Goal: Task Accomplishment & Management: Manage account settings

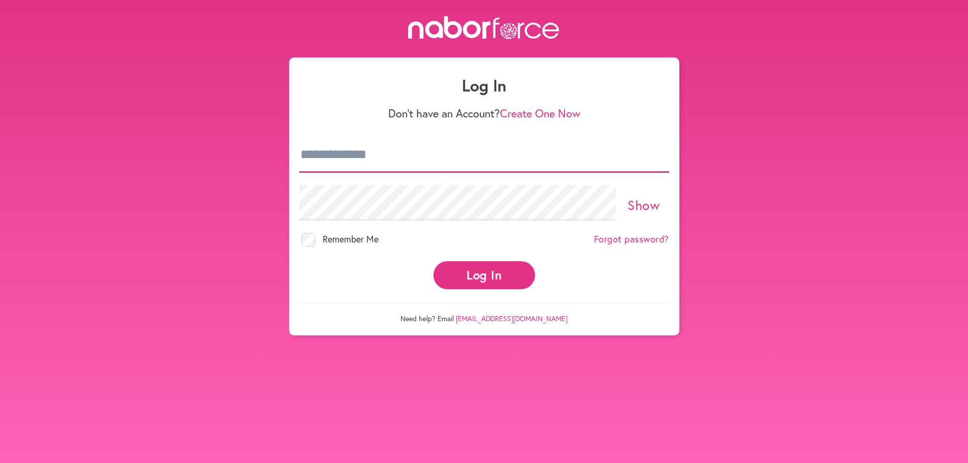
click at [381, 158] on input "email" at bounding box center [484, 155] width 370 height 36
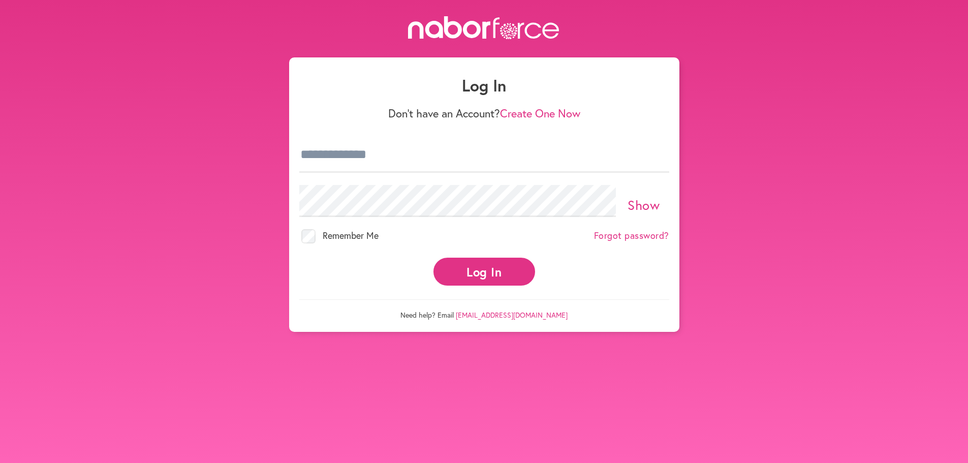
click at [462, 264] on button "Log In" at bounding box center [485, 272] width 102 height 28
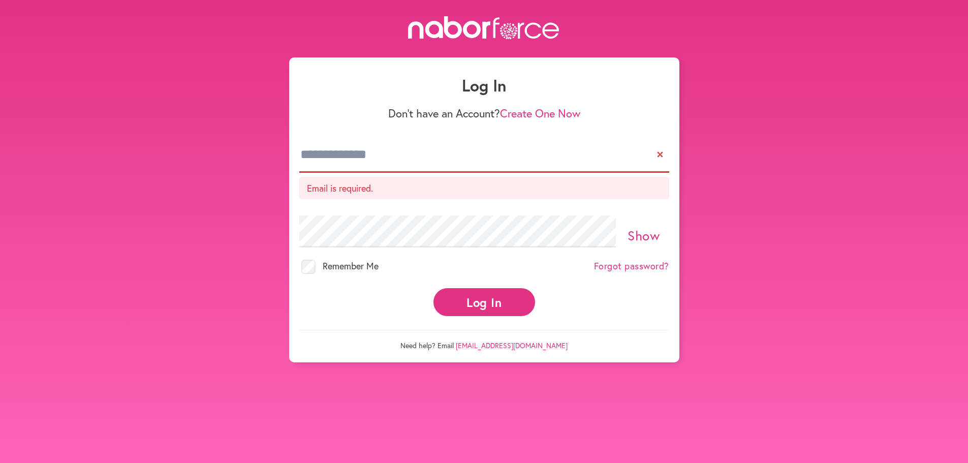
click at [325, 163] on input "email" at bounding box center [484, 155] width 370 height 36
click at [331, 157] on input "email" at bounding box center [484, 155] width 370 height 36
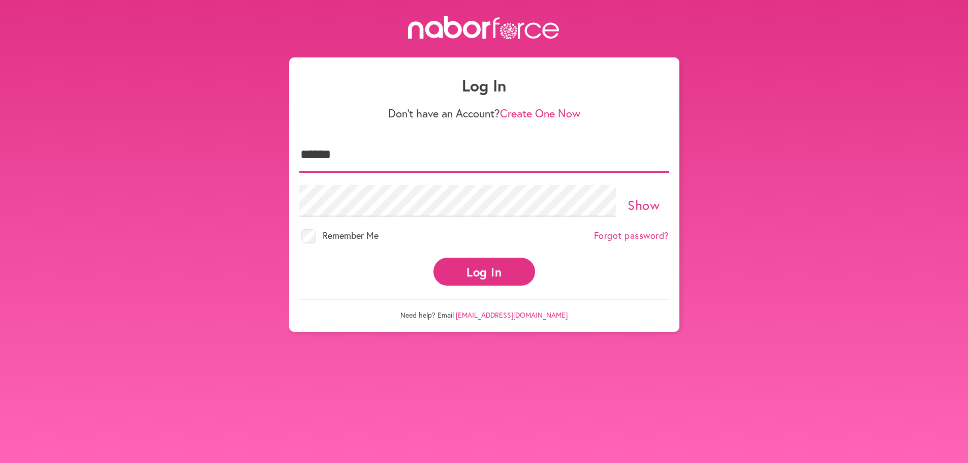
type input "**********"
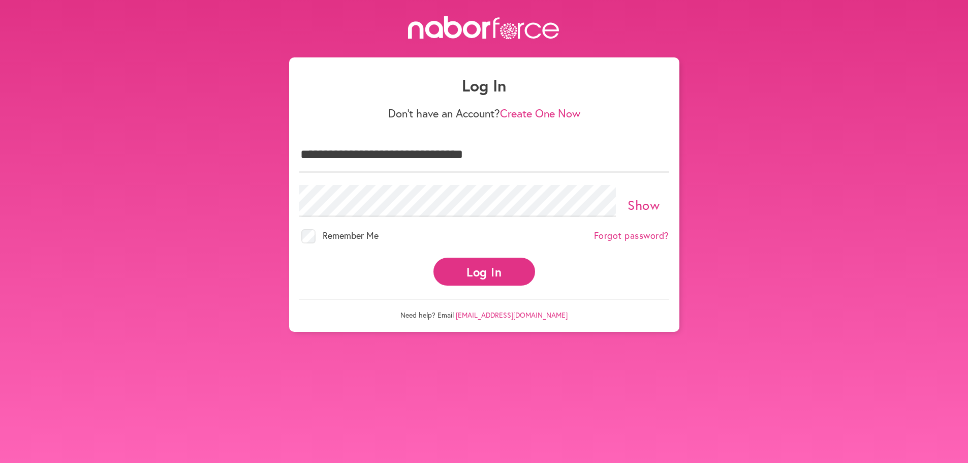
drag, startPoint x: 662, startPoint y: 206, endPoint x: 656, endPoint y: 204, distance: 5.8
click at [661, 206] on label "Show" at bounding box center [644, 205] width 51 height 16
click at [477, 273] on button "Log In" at bounding box center [485, 272] width 102 height 28
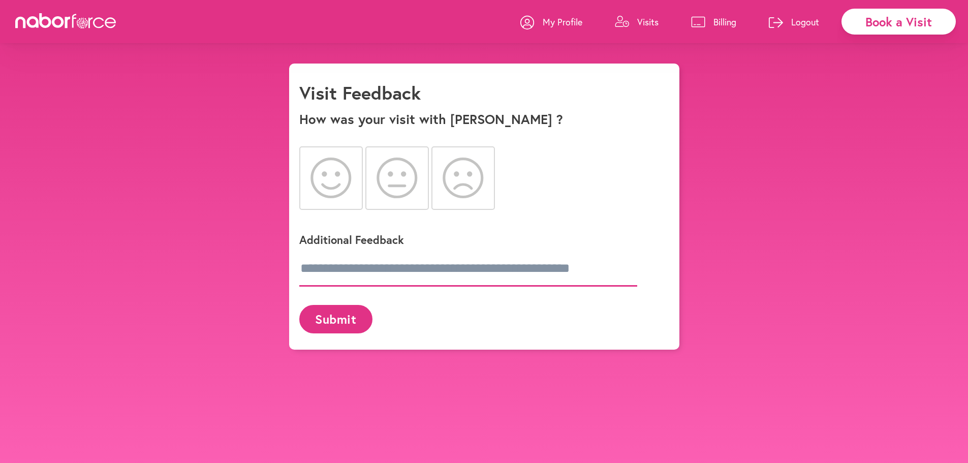
click at [323, 264] on input "text" at bounding box center [468, 269] width 338 height 36
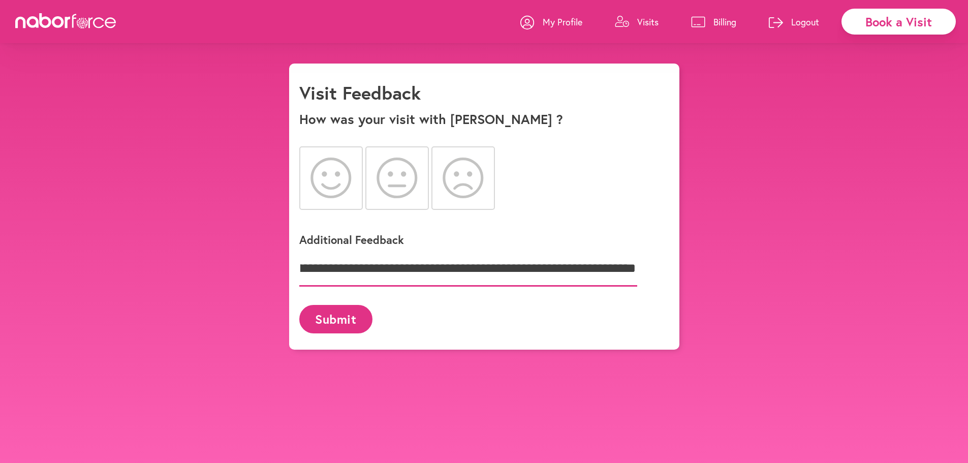
scroll to position [0, 1078]
type input "**********"
click at [400, 176] on icon at bounding box center [397, 178] width 41 height 41
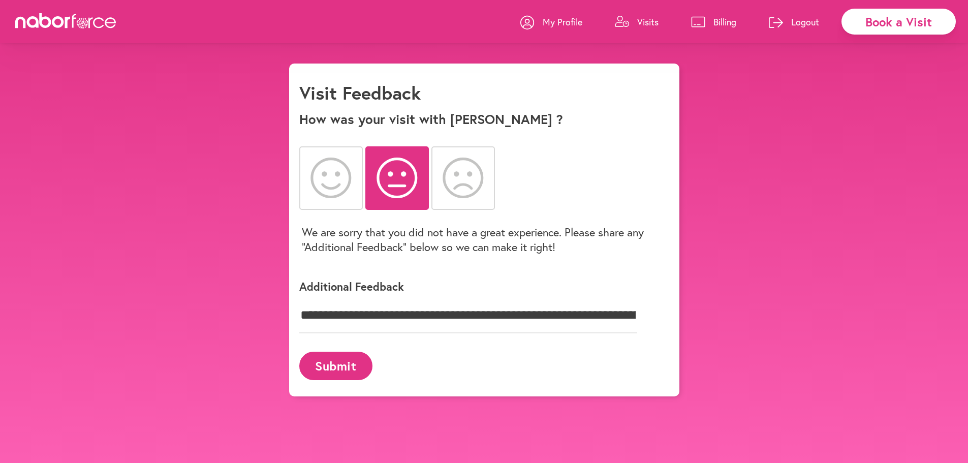
click at [338, 372] on button "Submit" at bounding box center [335, 366] width 73 height 28
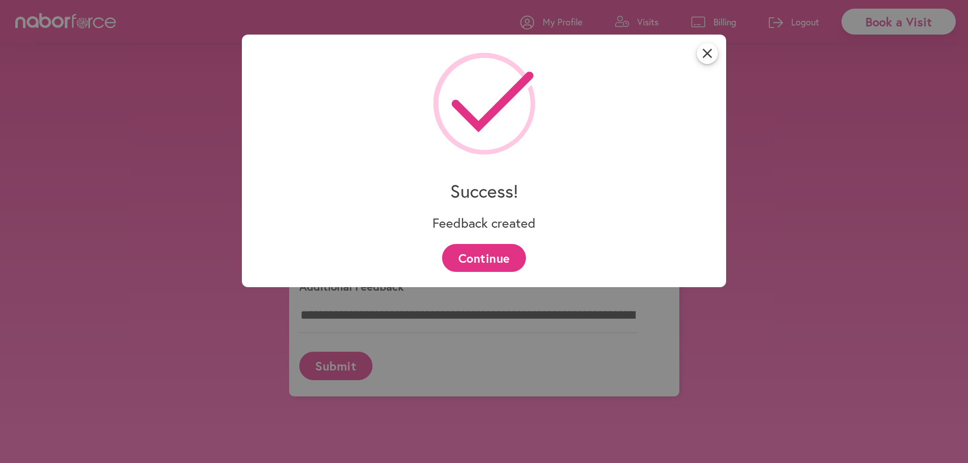
click at [491, 259] on button "Continue" at bounding box center [484, 258] width 84 height 28
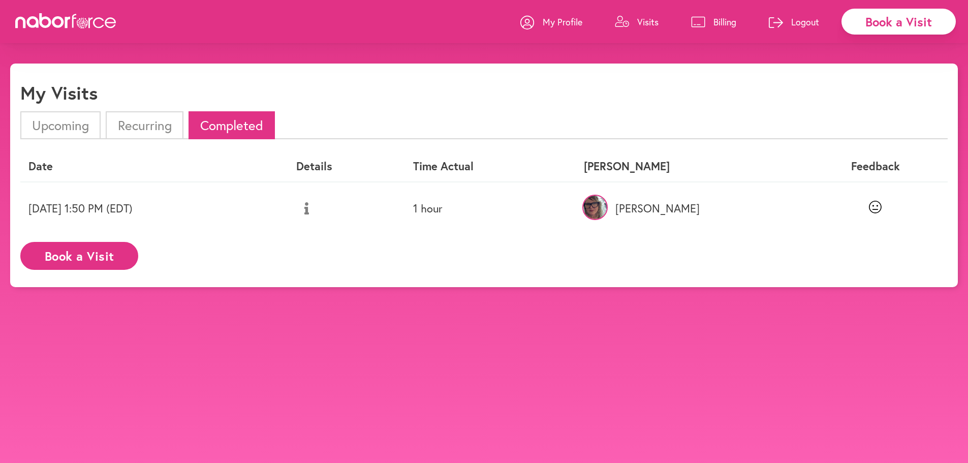
click at [608, 205] on img at bounding box center [595, 207] width 25 height 25
click at [725, 207] on p "Jane" at bounding box center [689, 208] width 211 height 13
click at [149, 129] on li "Recurring" at bounding box center [144, 125] width 77 height 28
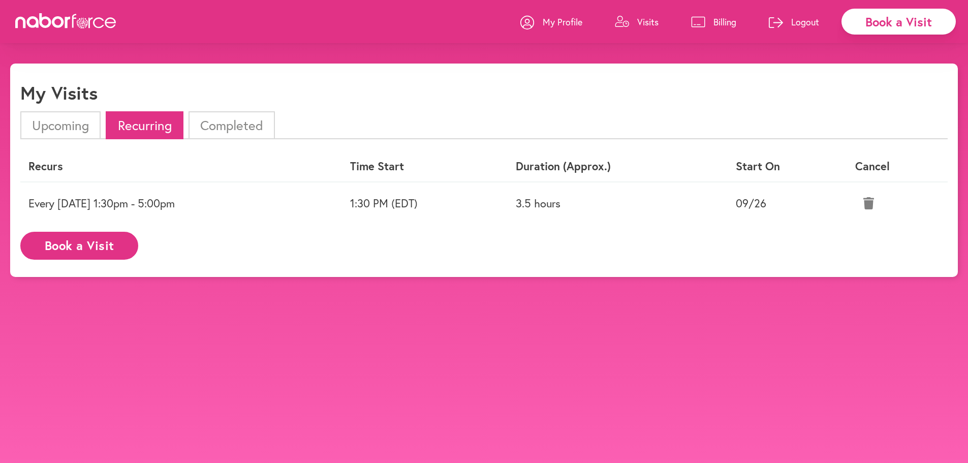
click at [712, 24] on link "Billing" at bounding box center [713, 22] width 45 height 31
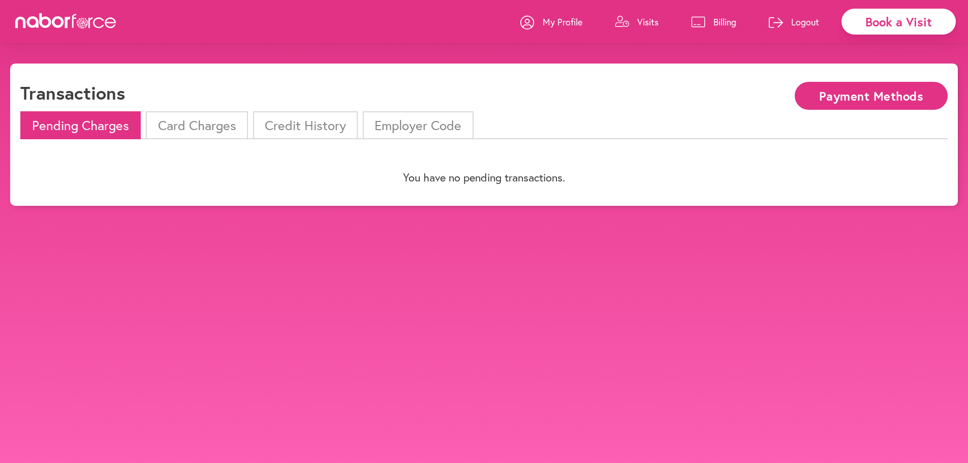
click at [830, 98] on button "Payment Methods" at bounding box center [871, 96] width 153 height 28
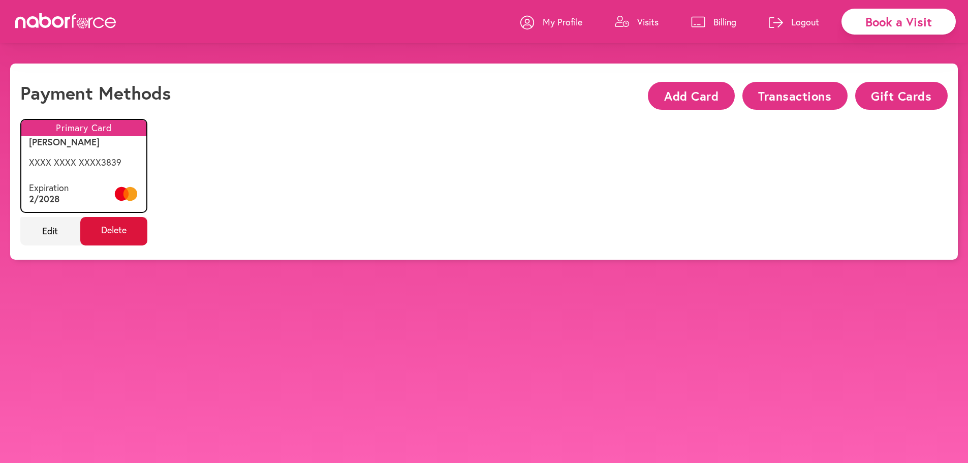
click at [140, 229] on span "Delete" at bounding box center [114, 231] width 68 height 28
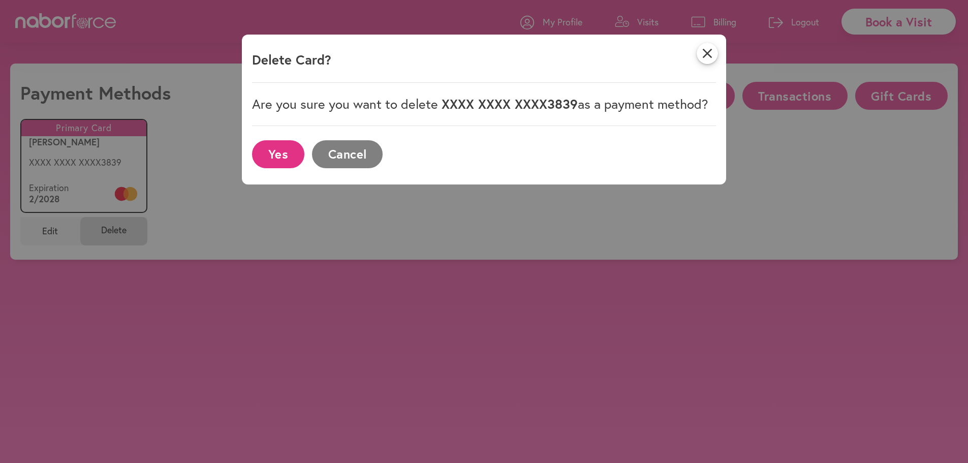
click at [333, 156] on button "Cancel" at bounding box center [347, 154] width 71 height 28
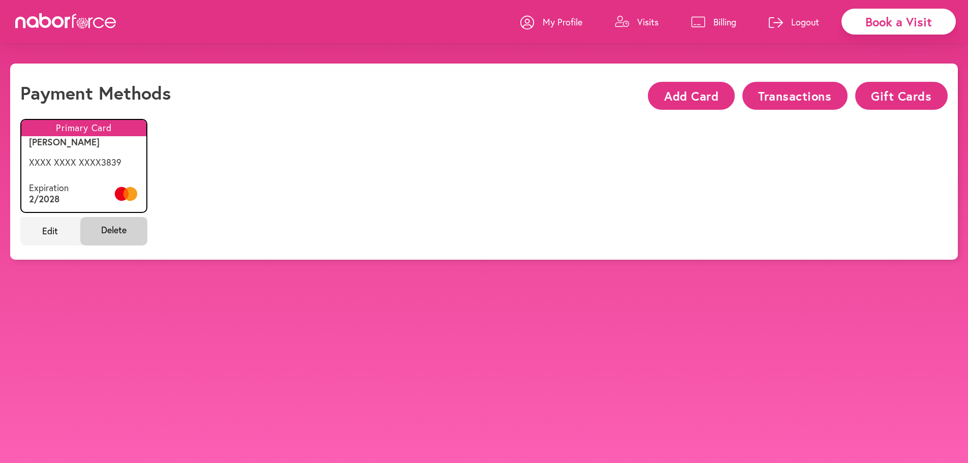
click at [668, 94] on button "Add Card" at bounding box center [691, 96] width 86 height 28
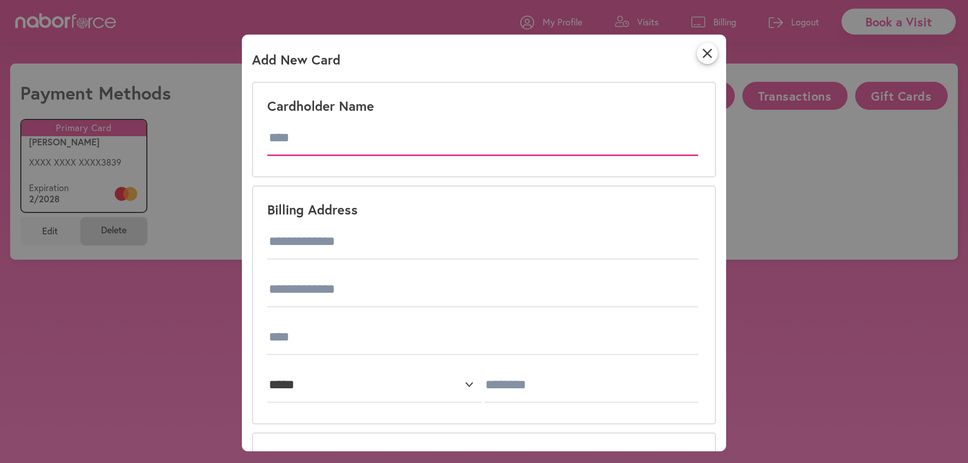
click at [307, 135] on input "text" at bounding box center [482, 138] width 431 height 36
type input "**********"
click at [803, 22] on div "**********" at bounding box center [484, 231] width 968 height 463
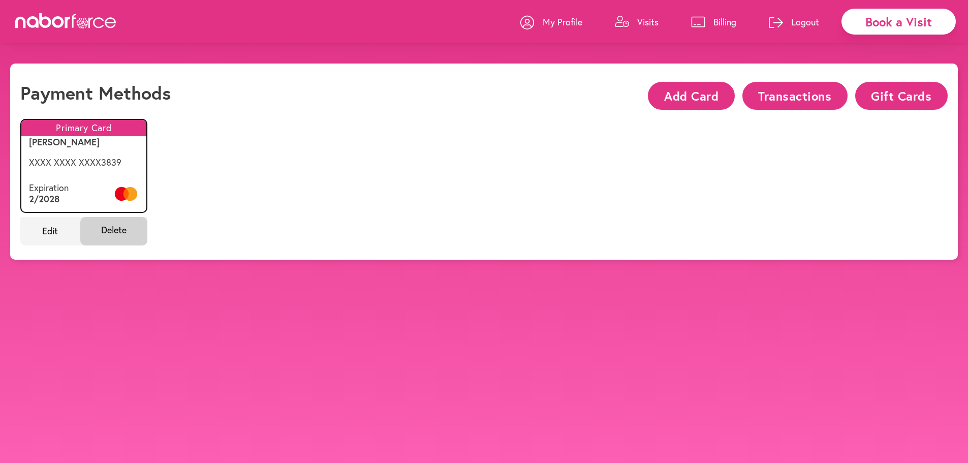
click at [803, 22] on p "Logout" at bounding box center [806, 22] width 28 height 12
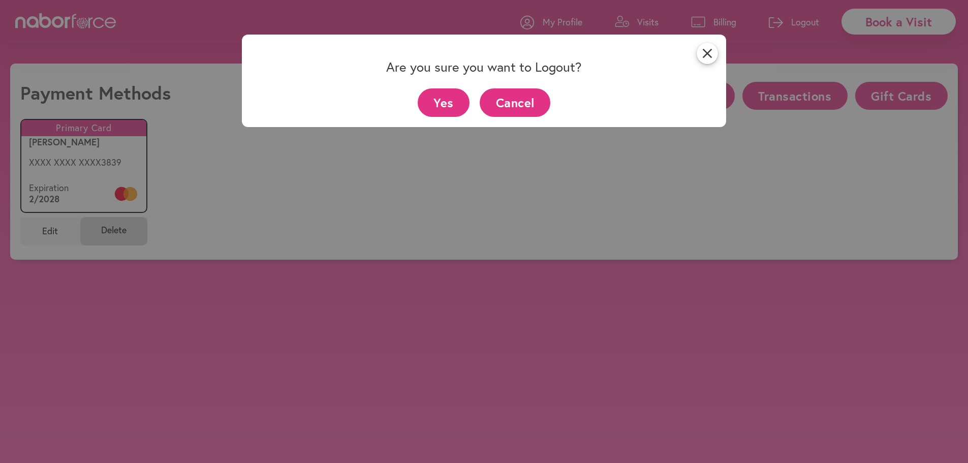
click at [446, 101] on button "Yes" at bounding box center [444, 102] width 52 height 28
